Goal: Task Accomplishment & Management: Manage account settings

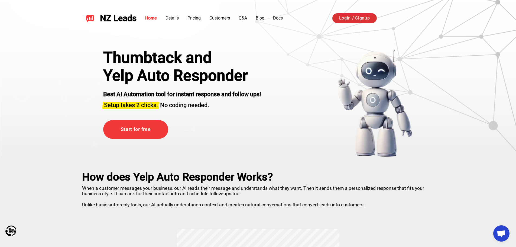
click at [345, 20] on link "Login / Signup" at bounding box center [354, 18] width 44 height 10
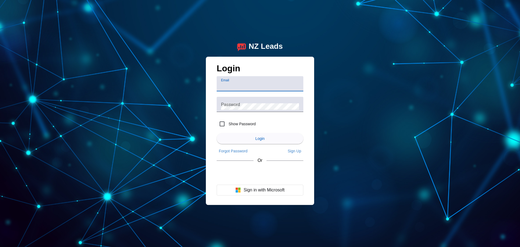
click at [261, 87] on input "Email" at bounding box center [260, 86] width 78 height 6
type input "[EMAIL_ADDRESS][DOMAIN_NAME]"
click at [236, 105] on mat-label "Password" at bounding box center [230, 104] width 19 height 5
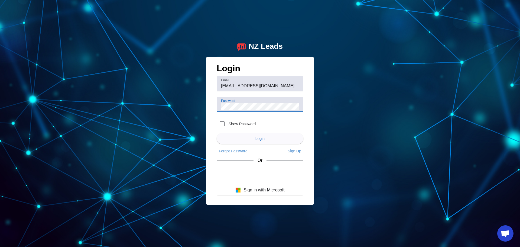
click at [247, 167] on div "Login Email [EMAIL_ADDRESS][DOMAIN_NAME] Password Show Password Login Forgot Pa…" at bounding box center [260, 130] width 87 height 135
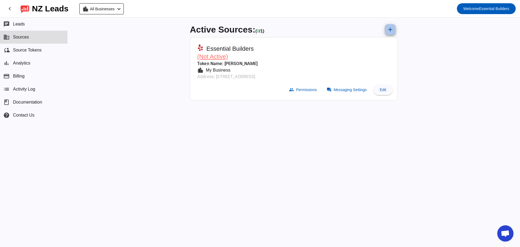
click at [392, 28] on mat-icon "add" at bounding box center [390, 29] width 6 height 6
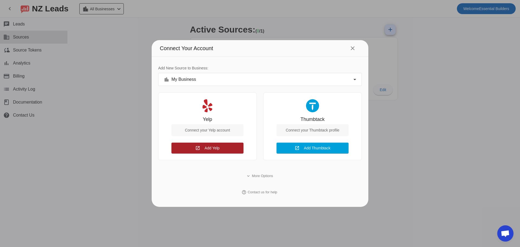
click at [203, 151] on span at bounding box center [207, 147] width 72 height 13
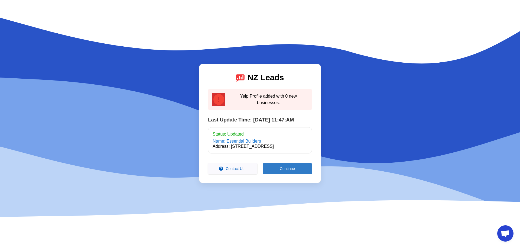
click at [274, 170] on span at bounding box center [287, 168] width 49 height 13
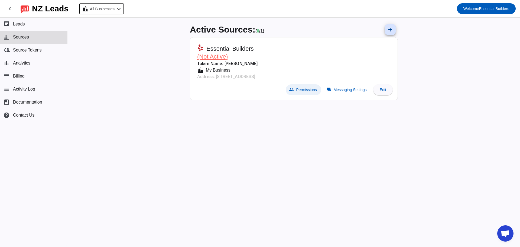
click at [299, 90] on span "Permissions" at bounding box center [306, 89] width 21 height 4
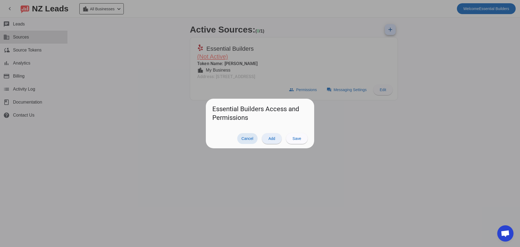
click at [271, 139] on span "Add" at bounding box center [271, 138] width 7 height 4
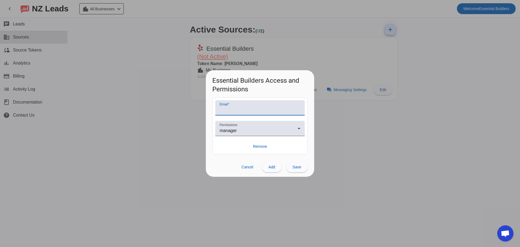
click at [248, 109] on input "Email" at bounding box center [260, 110] width 81 height 6
type input "manovaofficial@gmail.com"
click at [259, 132] on div "manager" at bounding box center [259, 130] width 78 height 6
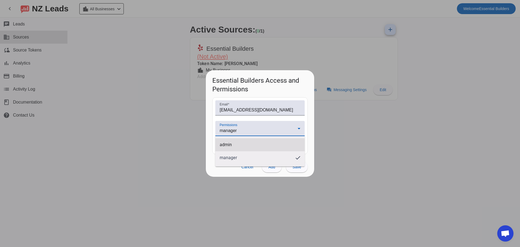
click at [230, 144] on span "admin" at bounding box center [226, 144] width 12 height 5
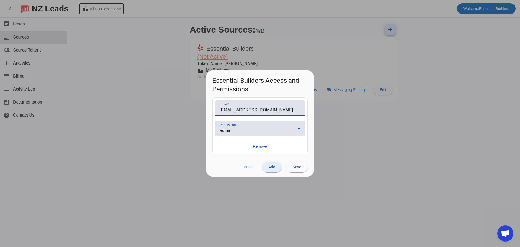
click at [274, 168] on span "Add" at bounding box center [271, 167] width 7 height 4
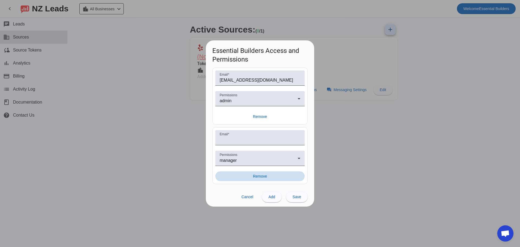
click at [264, 178] on span "Remove" at bounding box center [260, 175] width 14 height 5
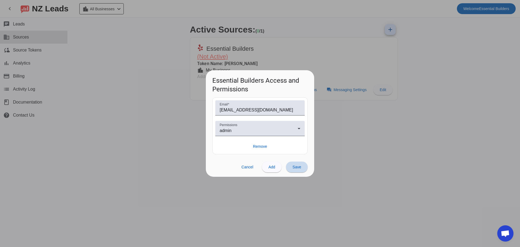
click at [299, 170] on span at bounding box center [297, 166] width 22 height 13
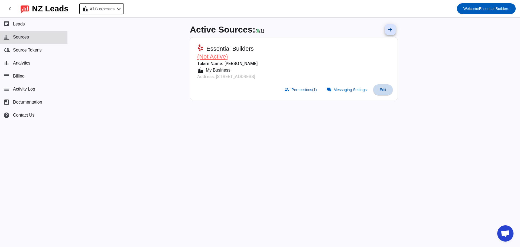
click at [379, 89] on span at bounding box center [382, 89] width 19 height 13
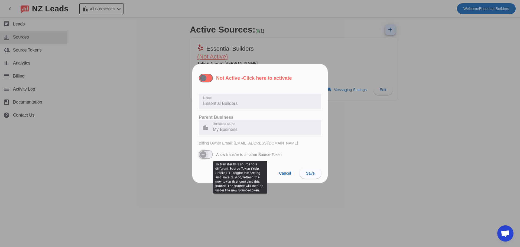
click at [208, 156] on span "button" at bounding box center [203, 154] width 11 height 11
click at [212, 155] on span "button" at bounding box center [208, 154] width 11 height 11
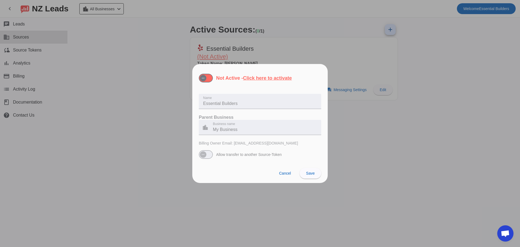
click at [258, 79] on u "Click here to activate" at bounding box center [267, 77] width 49 height 5
click at [213, 79] on button "Not Active - Click here to activate" at bounding box center [206, 78] width 14 height 9
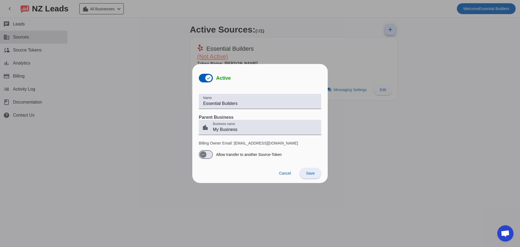
click at [306, 174] on span "Save" at bounding box center [310, 173] width 9 height 4
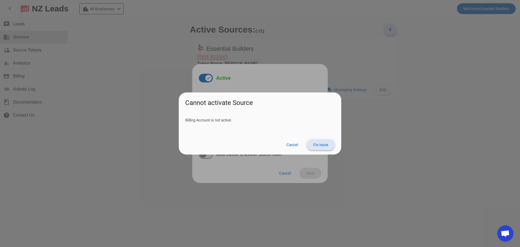
click at [318, 146] on span "Fix issue" at bounding box center [320, 144] width 15 height 4
